Goal: Obtain resource: Download file/media

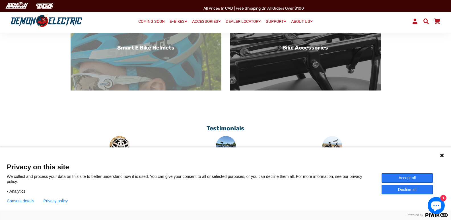
scroll to position [342, 0]
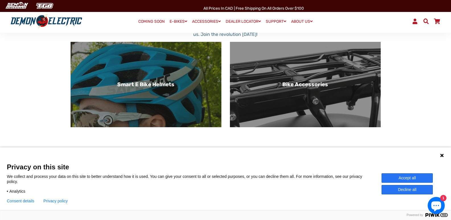
click at [250, 104] on div "Bike Accessories" at bounding box center [305, 84] width 151 height 85
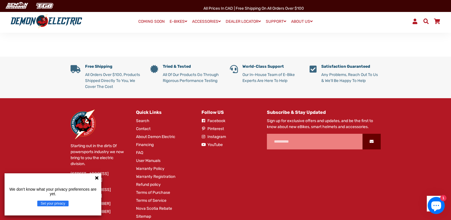
scroll to position [268, 0]
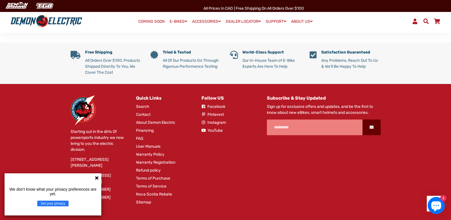
click at [145, 106] on link "Search" at bounding box center [142, 107] width 13 height 6
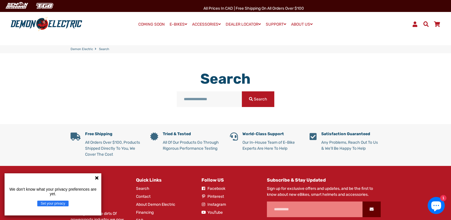
click at [223, 100] on input "Search our store" at bounding box center [209, 99] width 65 height 16
drag, startPoint x: 221, startPoint y: 99, endPoint x: 182, endPoint y: 94, distance: 39.5
click at [186, 96] on input "Search our store" at bounding box center [209, 99] width 65 height 16
type input "*****"
click at [145, 87] on h1 "Search" at bounding box center [226, 78] width 204 height 17
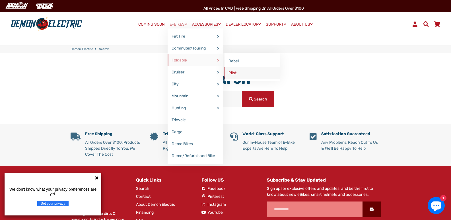
click at [233, 72] on link "Pilot" at bounding box center [253, 73] width 56 height 12
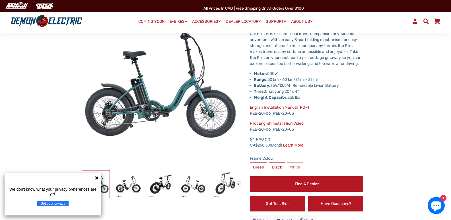
scroll to position [57, 0]
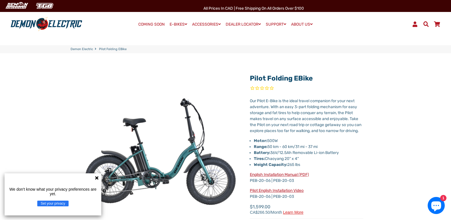
click at [294, 177] on link "English Installation Manual (PDF)" at bounding box center [279, 174] width 59 height 5
